Goal: Navigation & Orientation: Find specific page/section

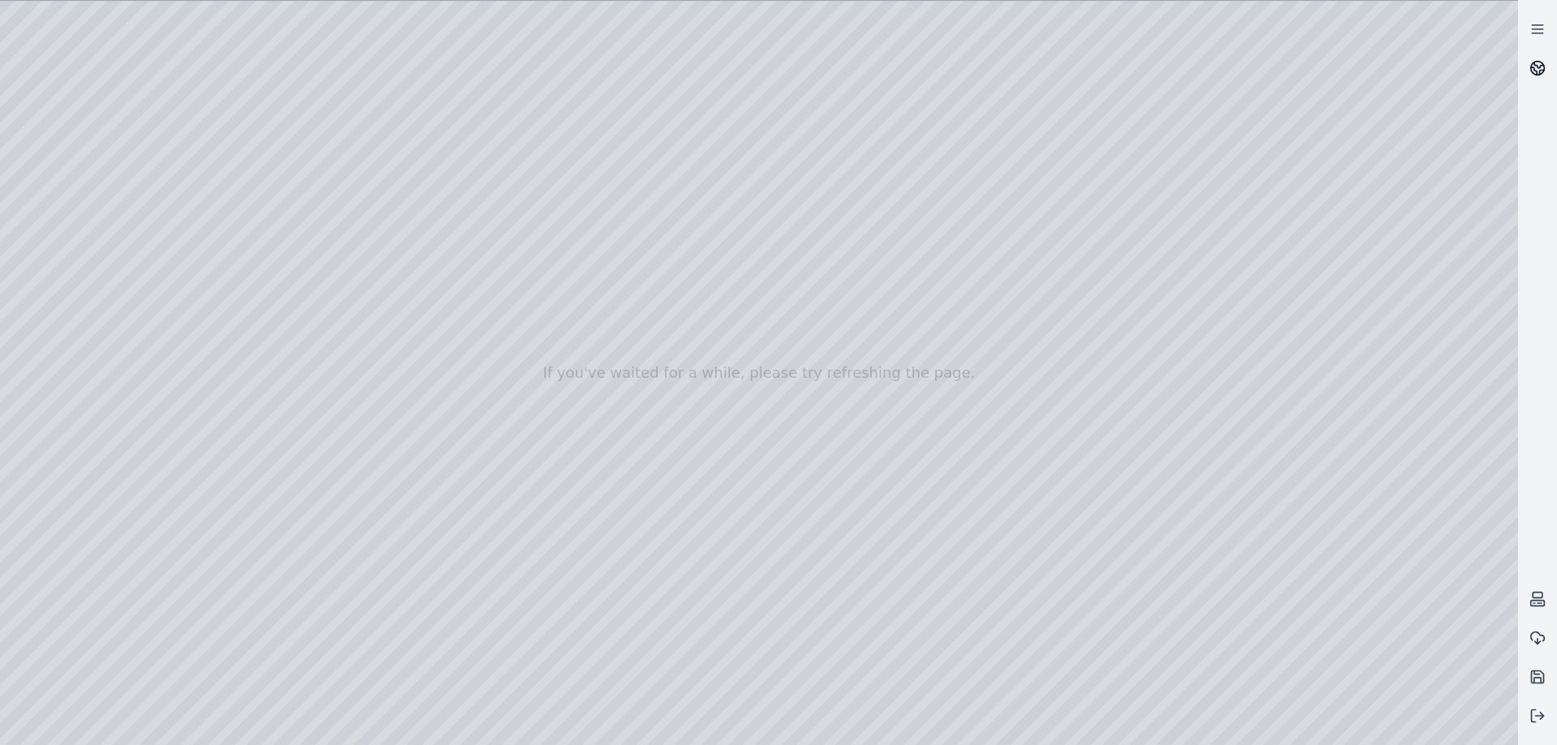
click at [1528, 65] on link at bounding box center [1537, 68] width 39 height 39
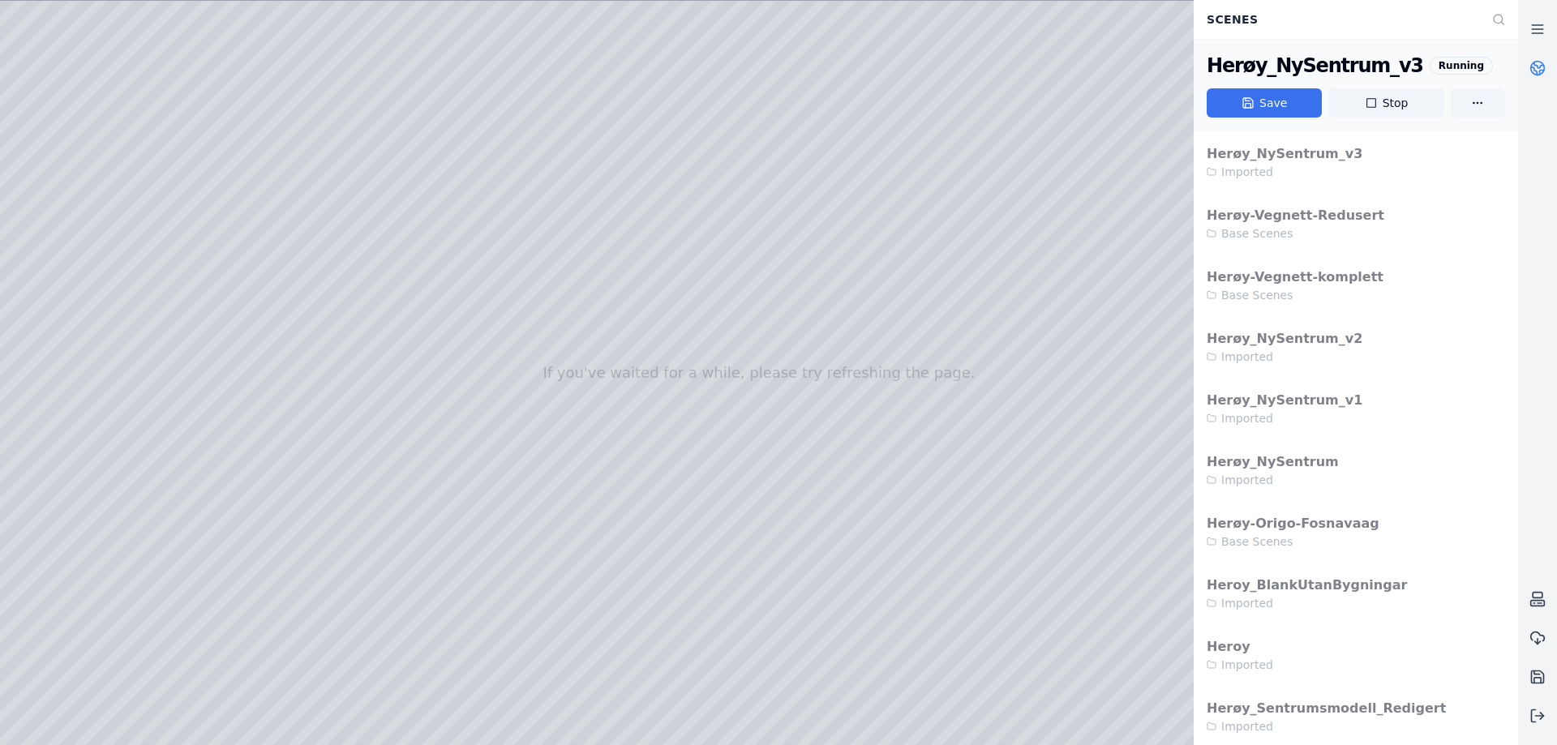
click at [1255, 100] on icon at bounding box center [1248, 103] width 13 height 13
drag, startPoint x: 669, startPoint y: 294, endPoint x: 639, endPoint y: 300, distance: 30.7
click at [1541, 59] on link at bounding box center [1537, 68] width 39 height 39
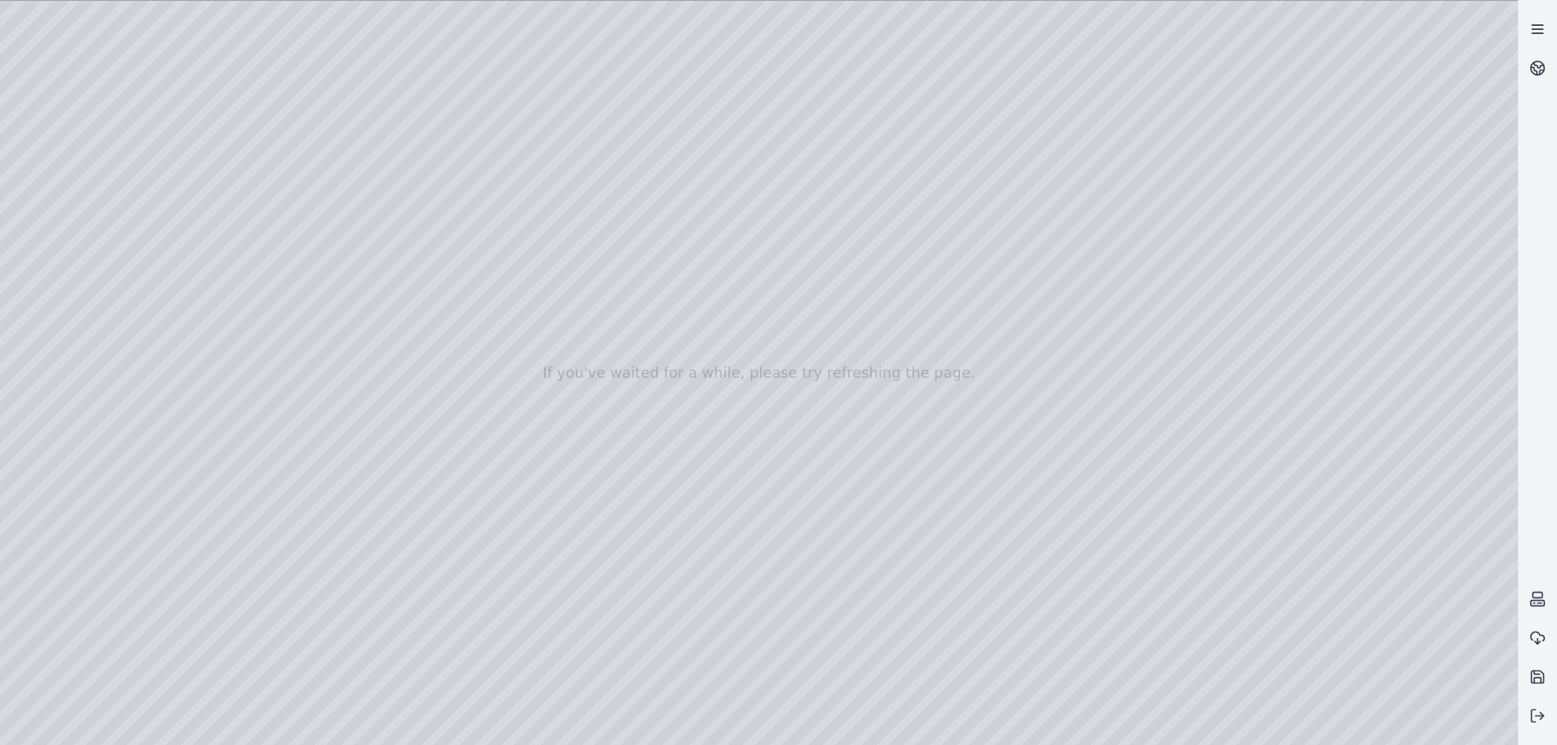
click at [1546, 39] on link at bounding box center [1537, 29] width 39 height 39
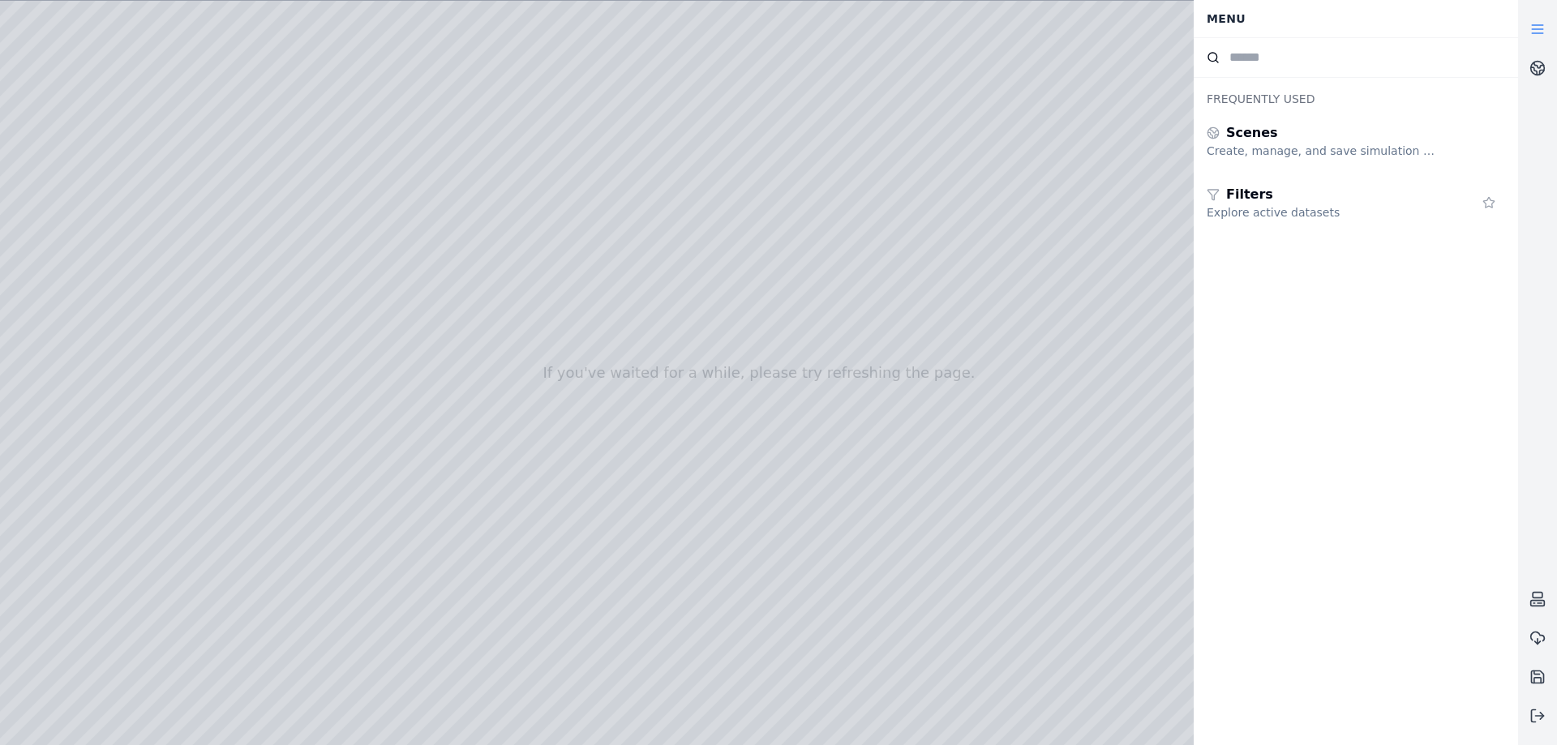
click at [1546, 39] on link at bounding box center [1537, 29] width 39 height 39
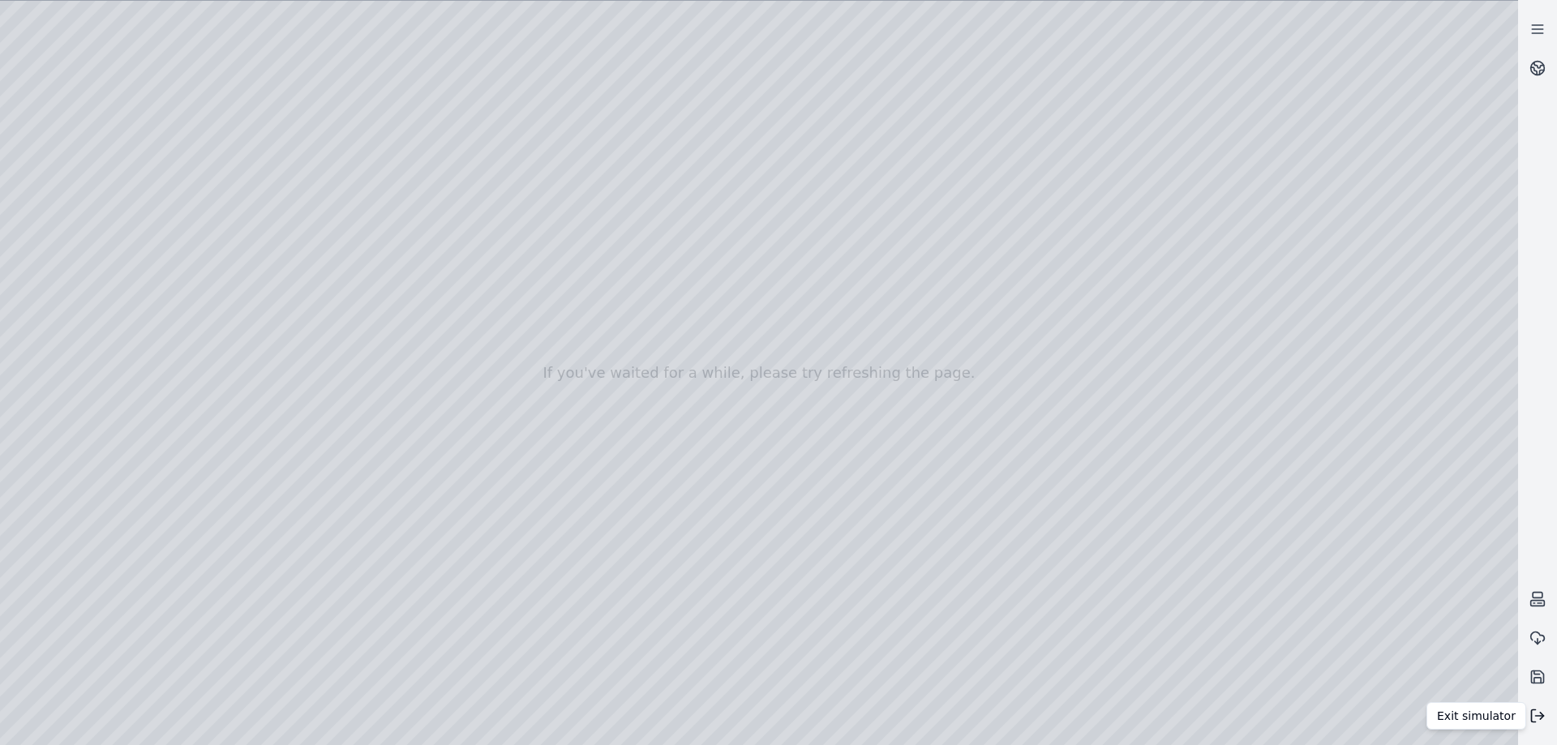
click at [1539, 715] on icon at bounding box center [1538, 716] width 16 height 16
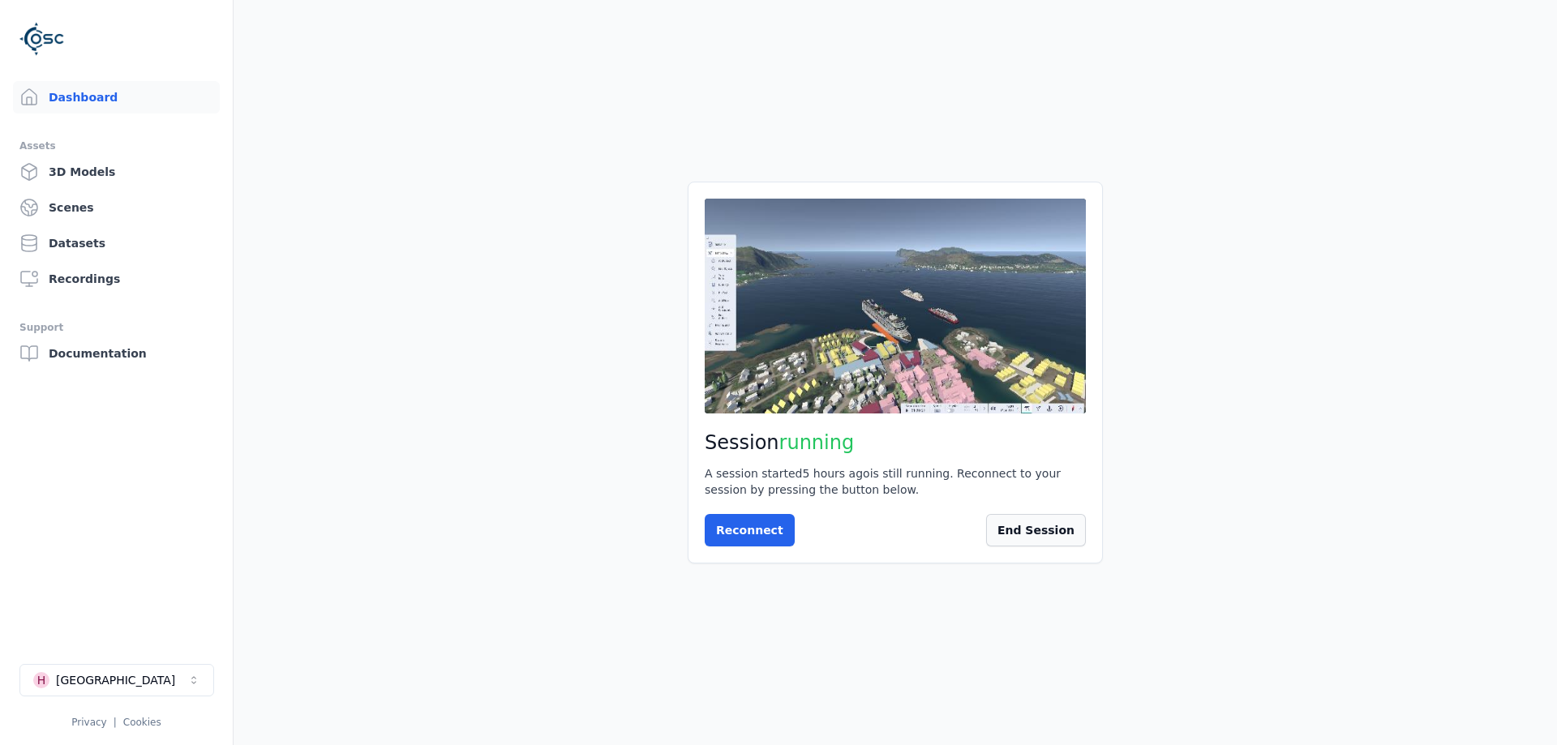
click at [1041, 530] on button "End Session" at bounding box center [1036, 530] width 100 height 32
